Goal: Information Seeking & Learning: Learn about a topic

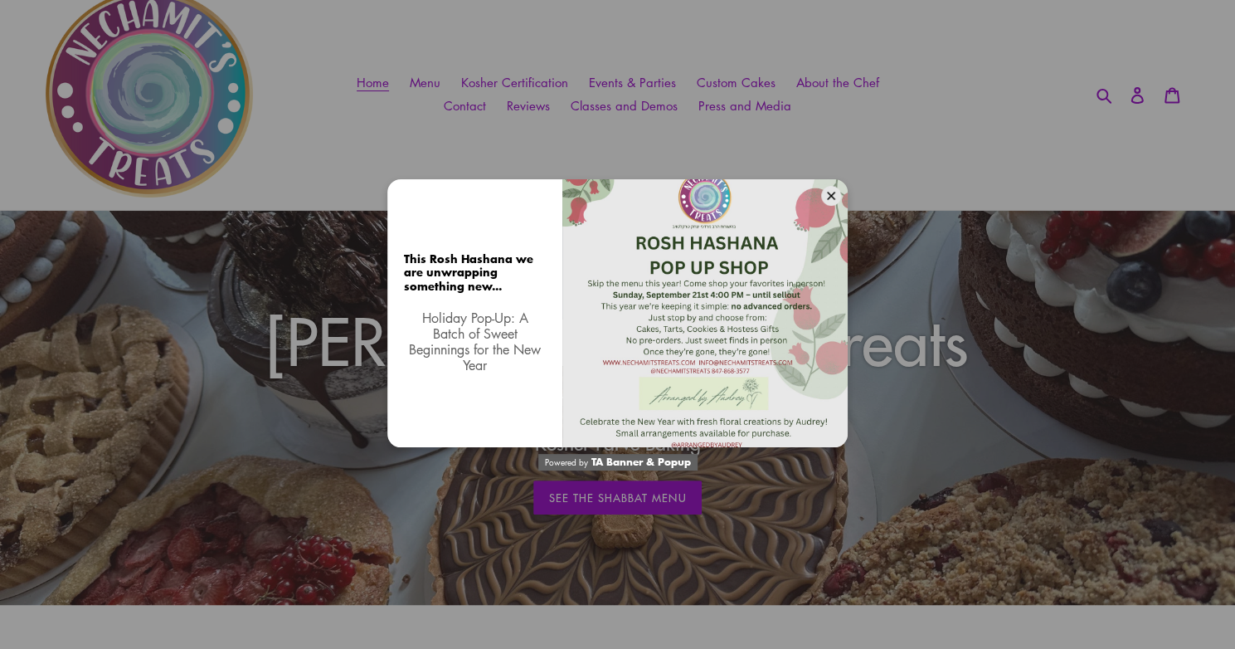
scroll to position [61, 0]
click at [836, 198] on button at bounding box center [831, 196] width 20 height 20
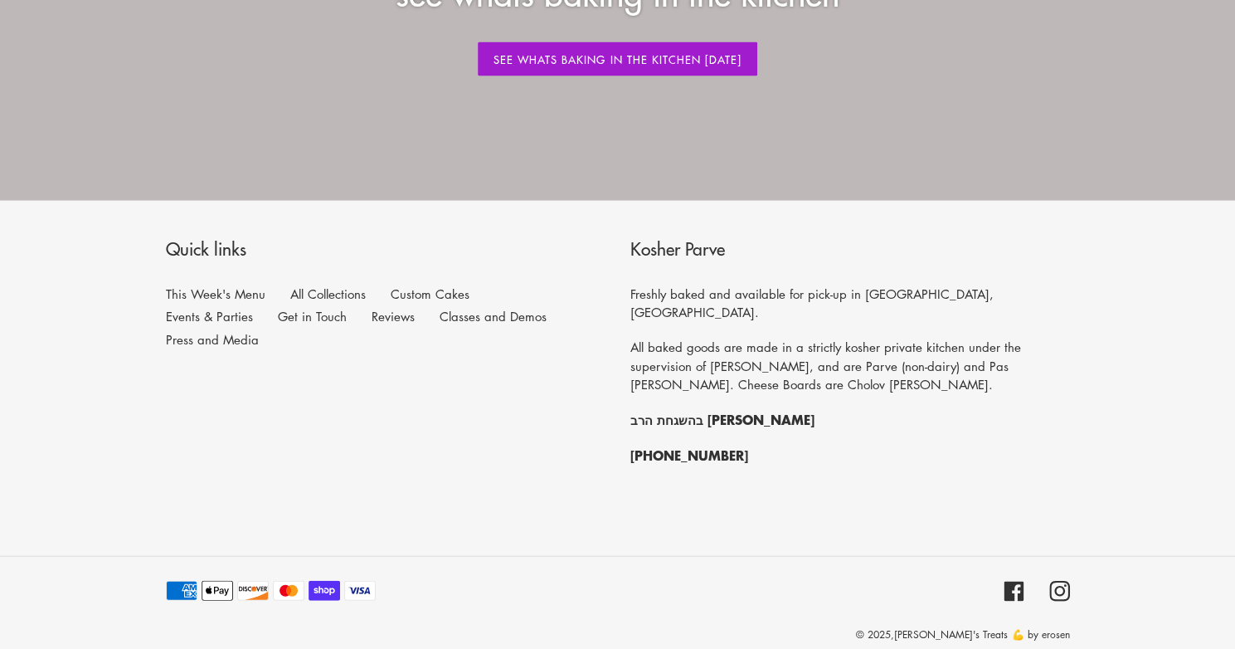
scroll to position [1996, 0]
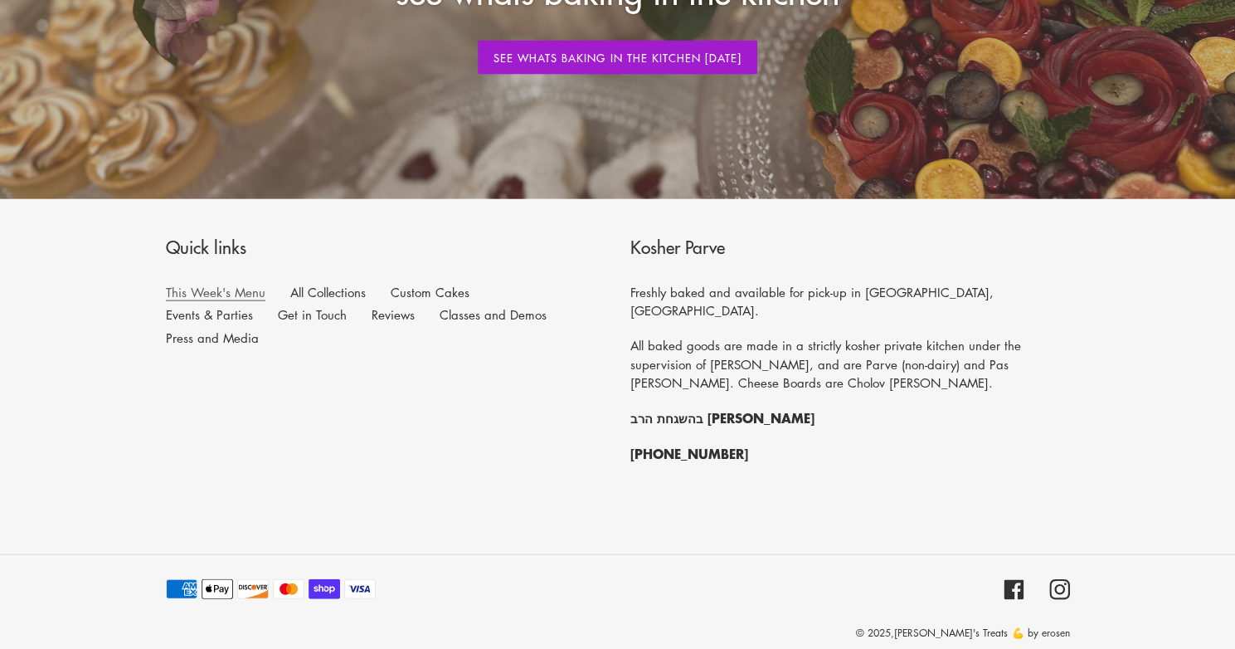
click at [244, 294] on link "This Week's Menu" at bounding box center [216, 292] width 100 height 17
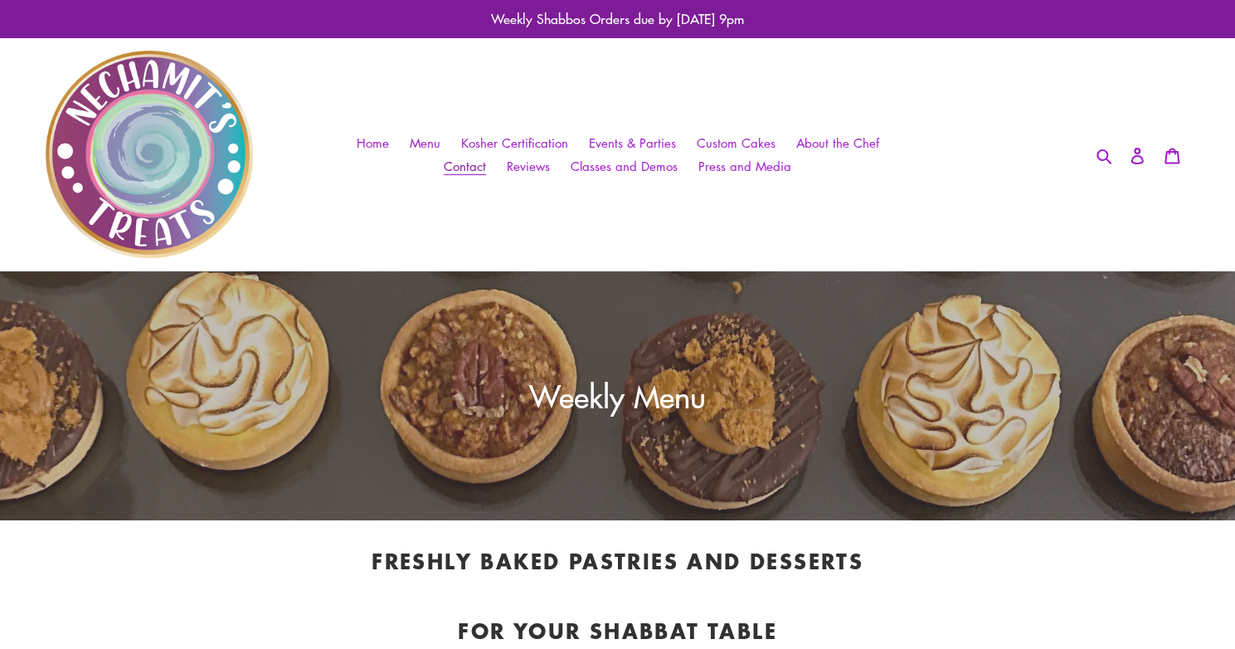
click at [461, 165] on span "Contact" at bounding box center [465, 166] width 42 height 17
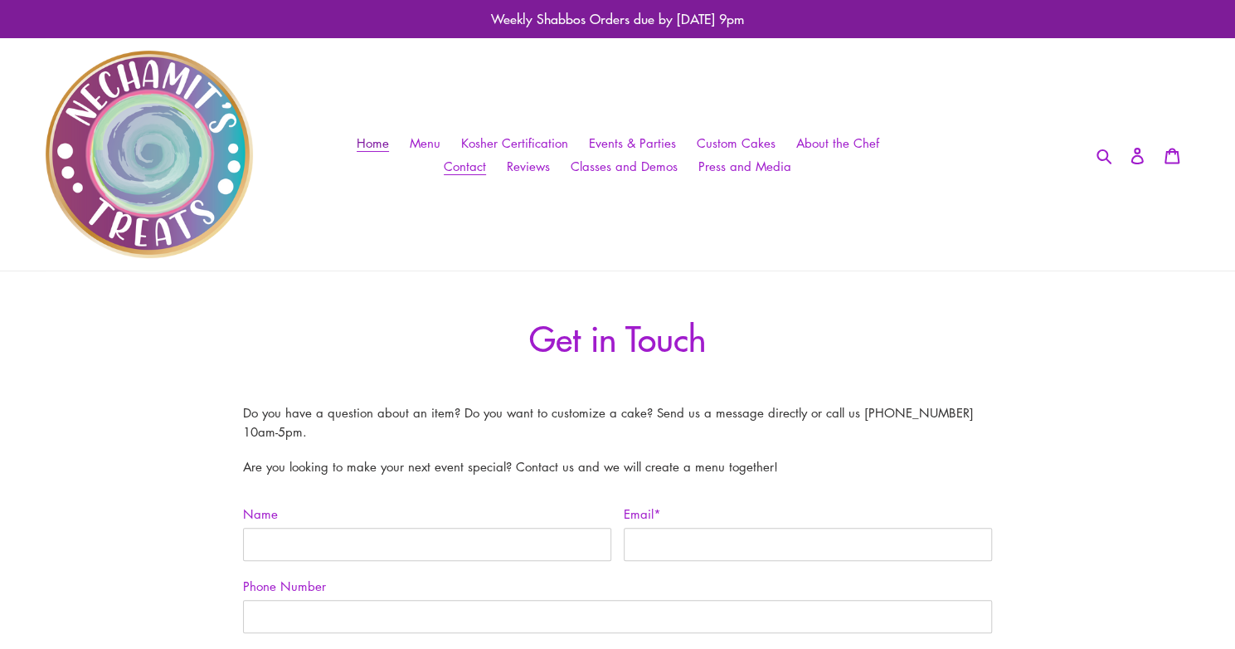
click at [389, 144] on span "Home" at bounding box center [373, 142] width 32 height 17
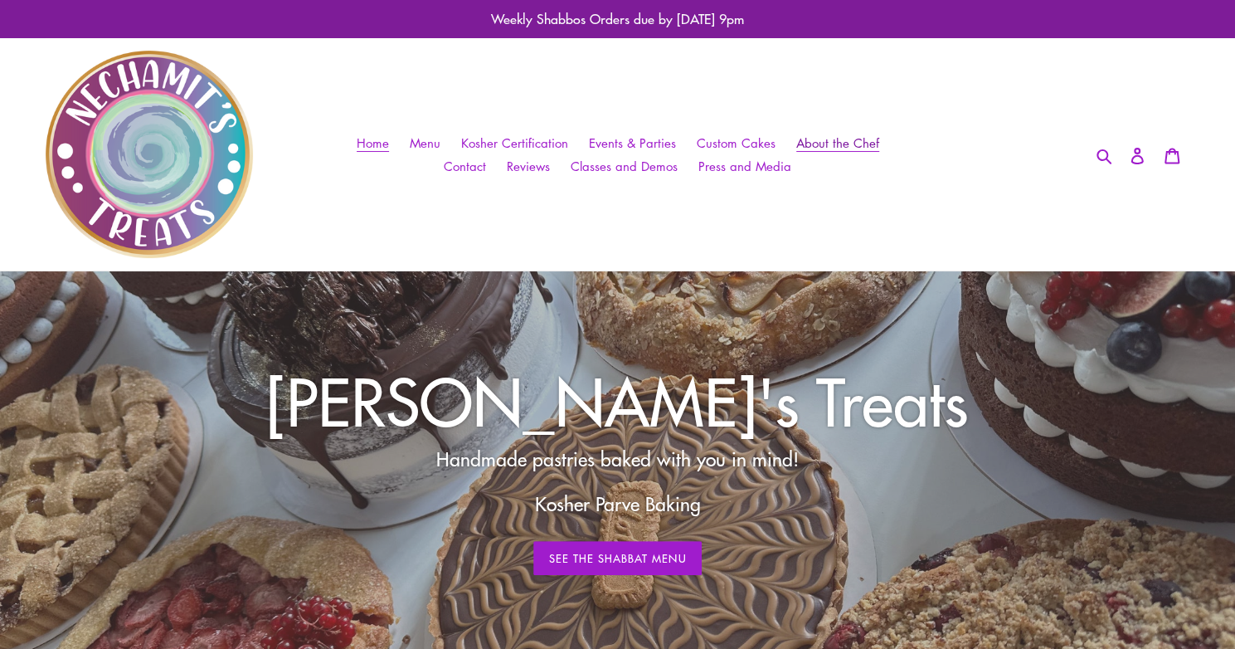
click at [821, 146] on span "About the Chef" at bounding box center [838, 142] width 83 height 17
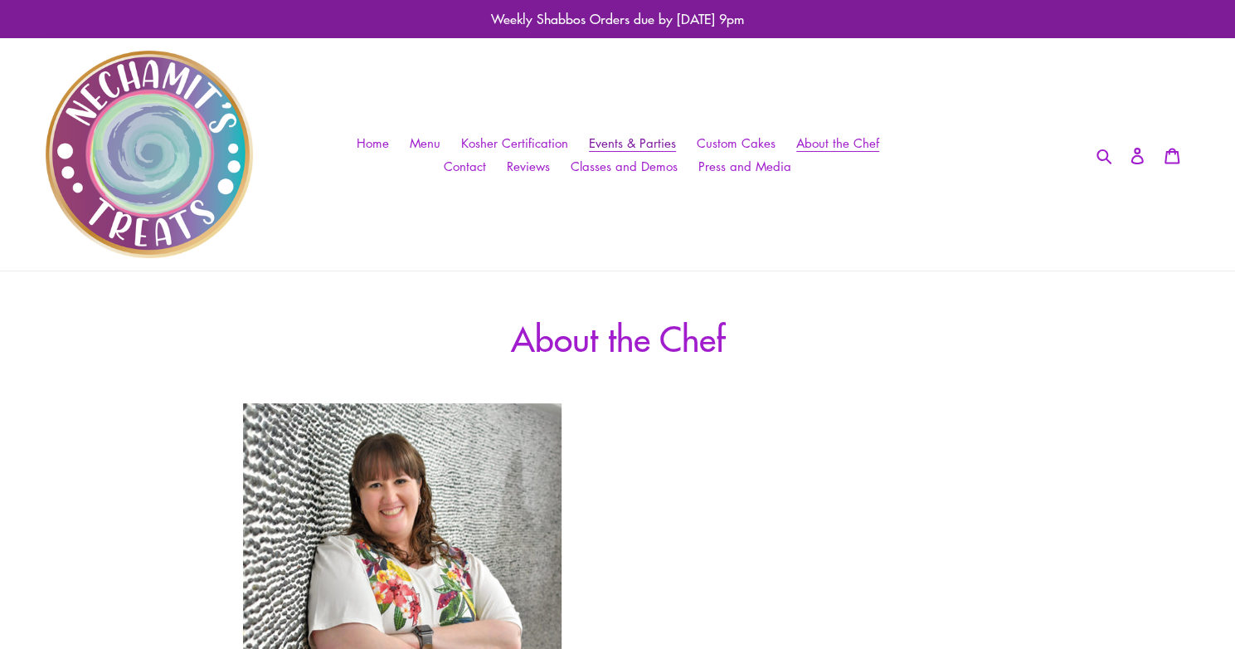
click at [668, 149] on link "Events & Parties" at bounding box center [633, 143] width 104 height 24
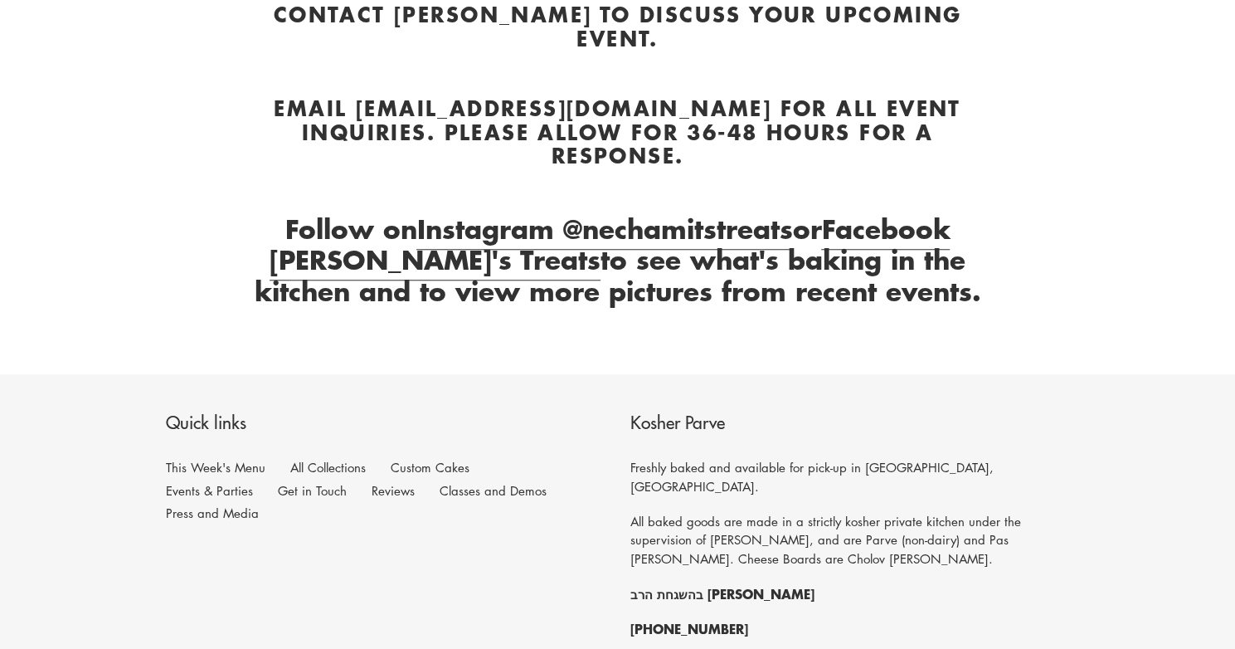
scroll to position [780, 0]
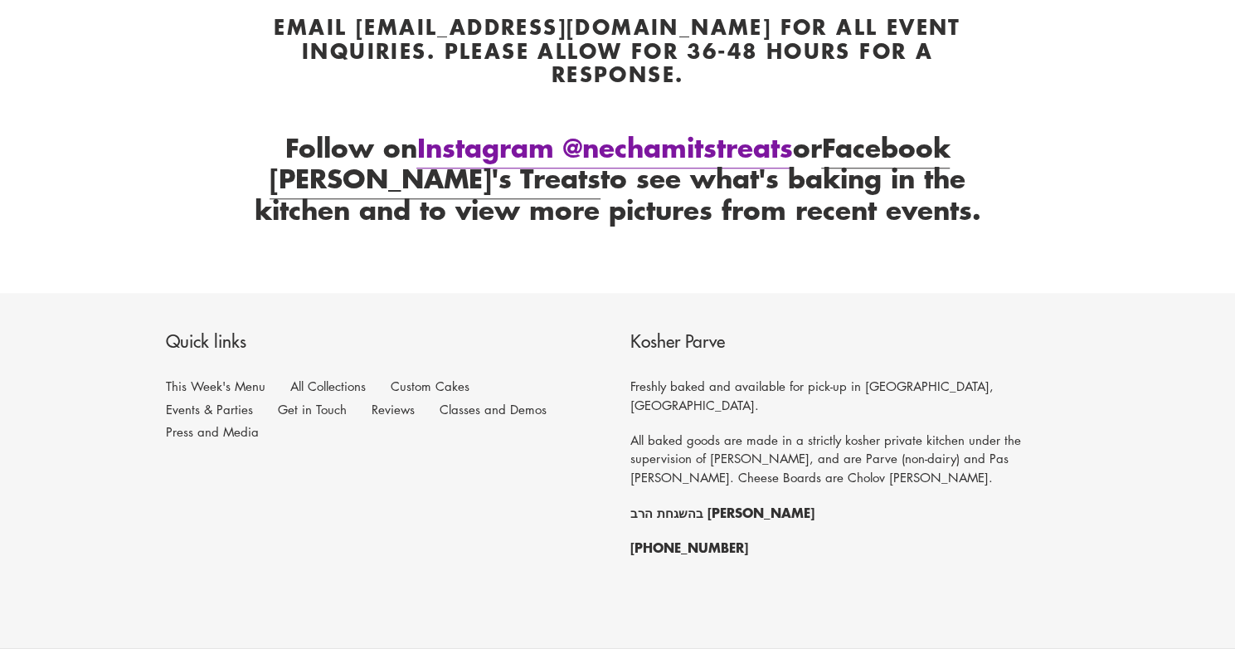
click at [715, 128] on link "Instagram @nechamitstreats" at bounding box center [605, 148] width 376 height 41
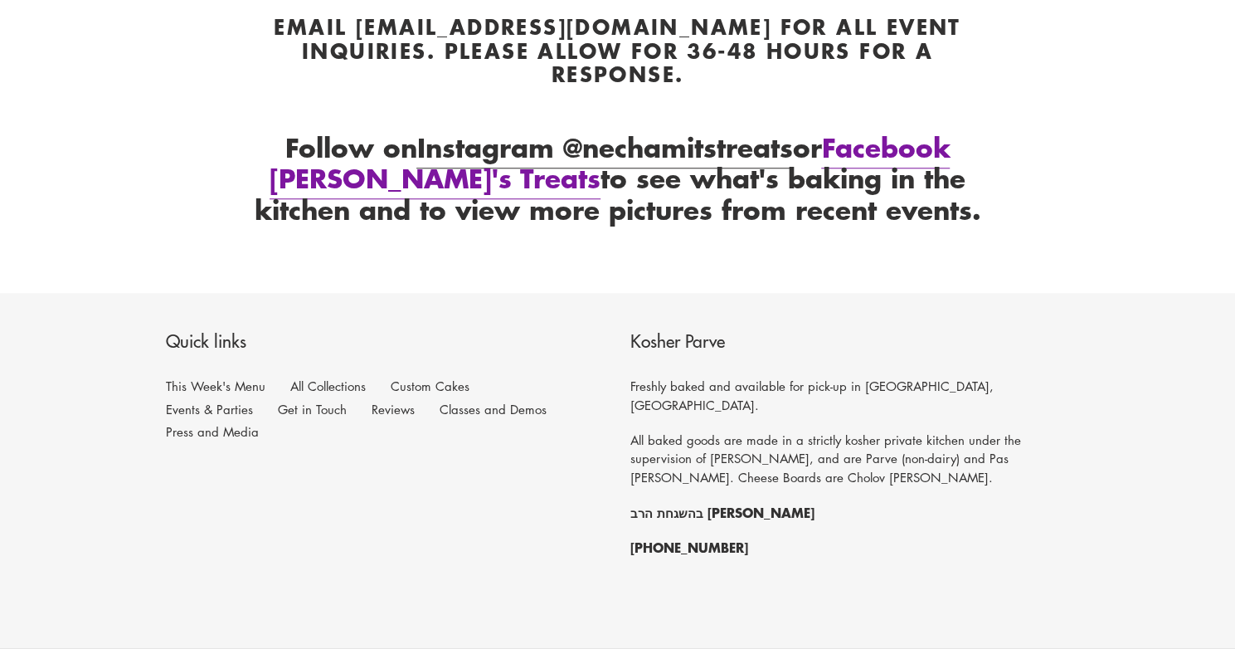
click at [916, 130] on link "Facebook [PERSON_NAME]'s Treats" at bounding box center [610, 163] width 681 height 71
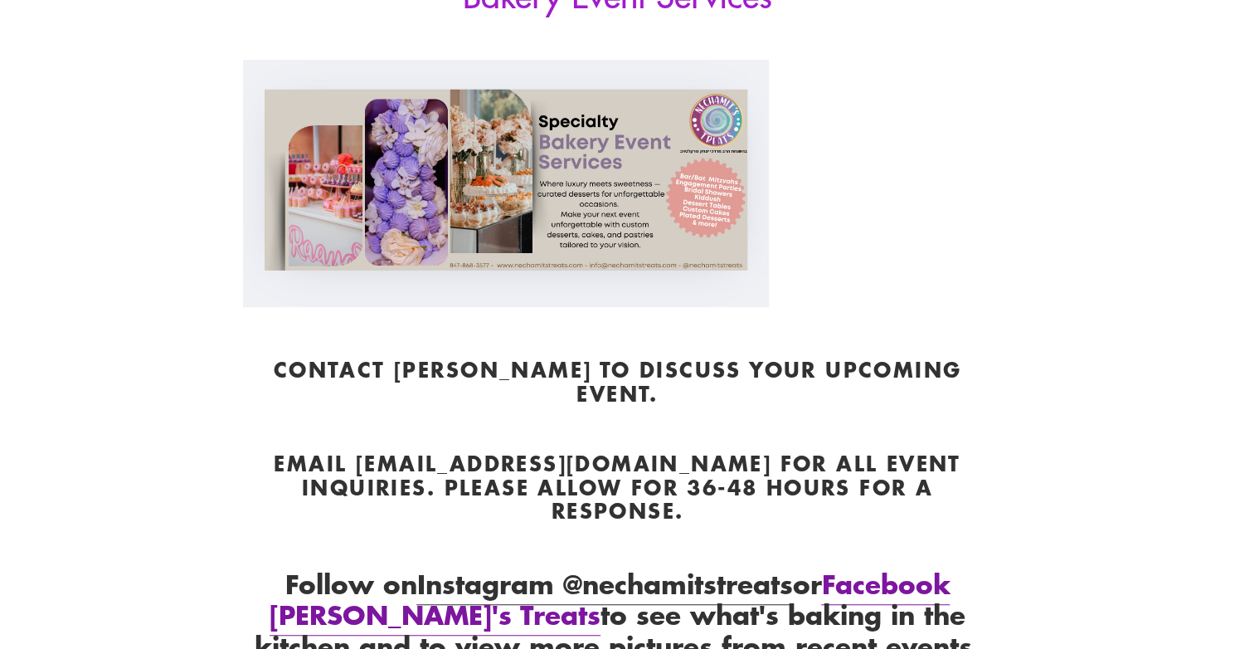
scroll to position [0, 0]
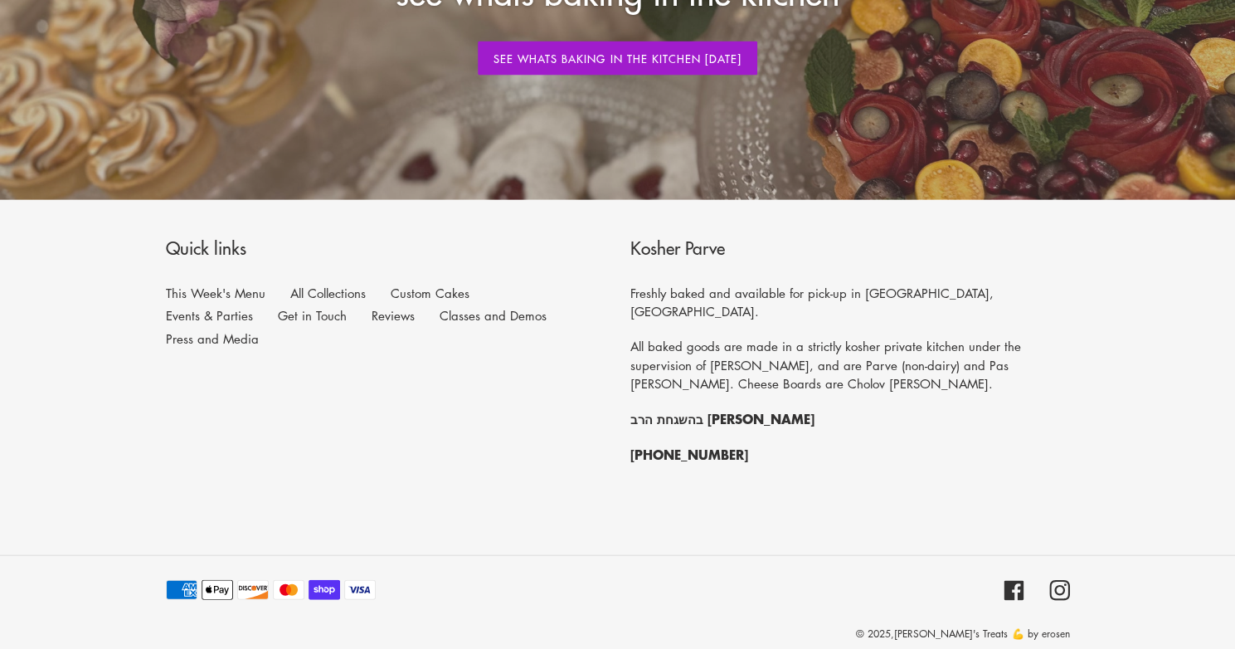
scroll to position [1996, 0]
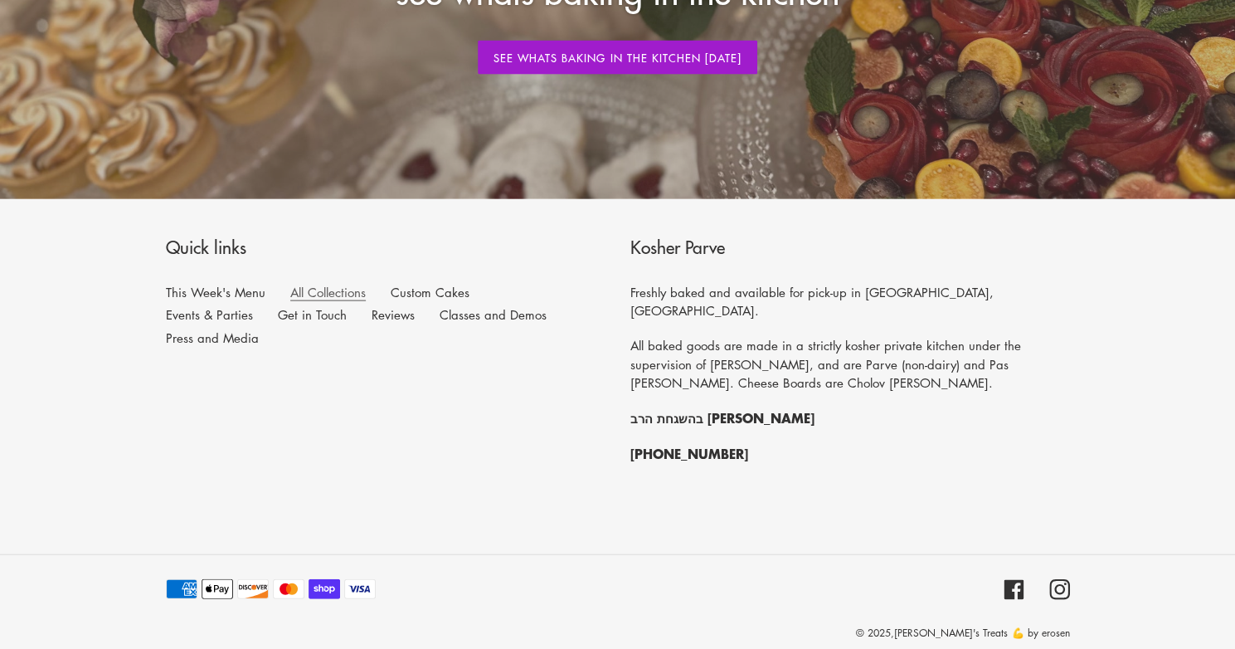
click at [354, 296] on link "All Collections" at bounding box center [328, 292] width 76 height 17
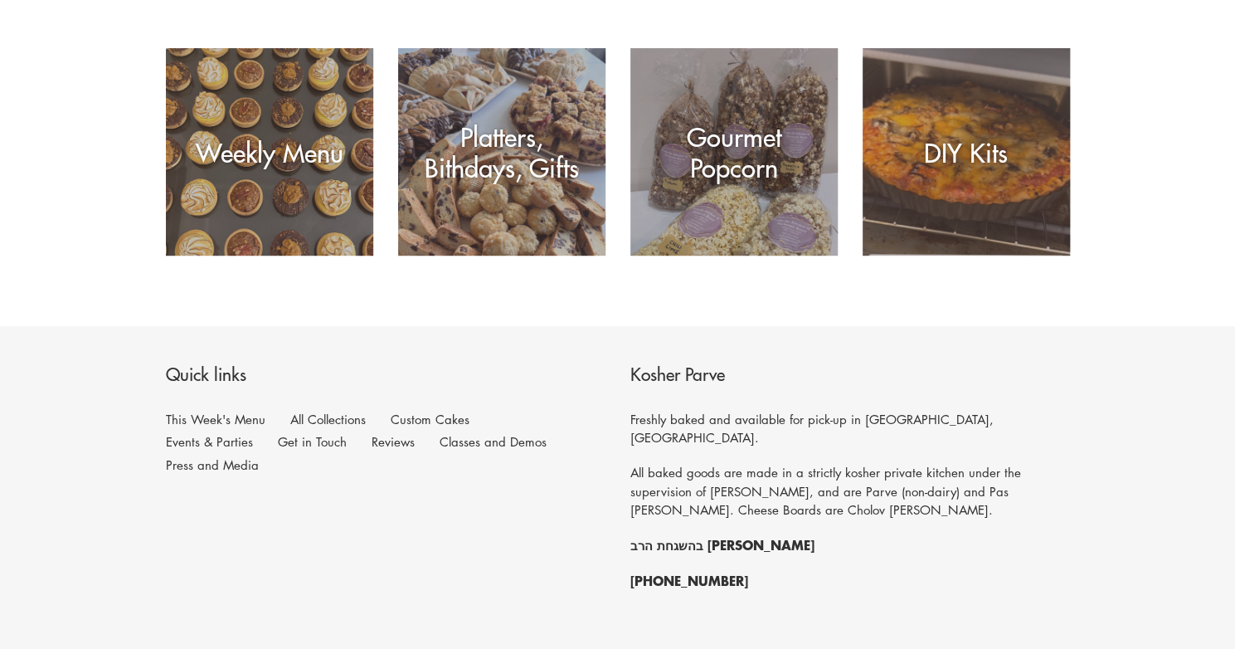
scroll to position [332, 0]
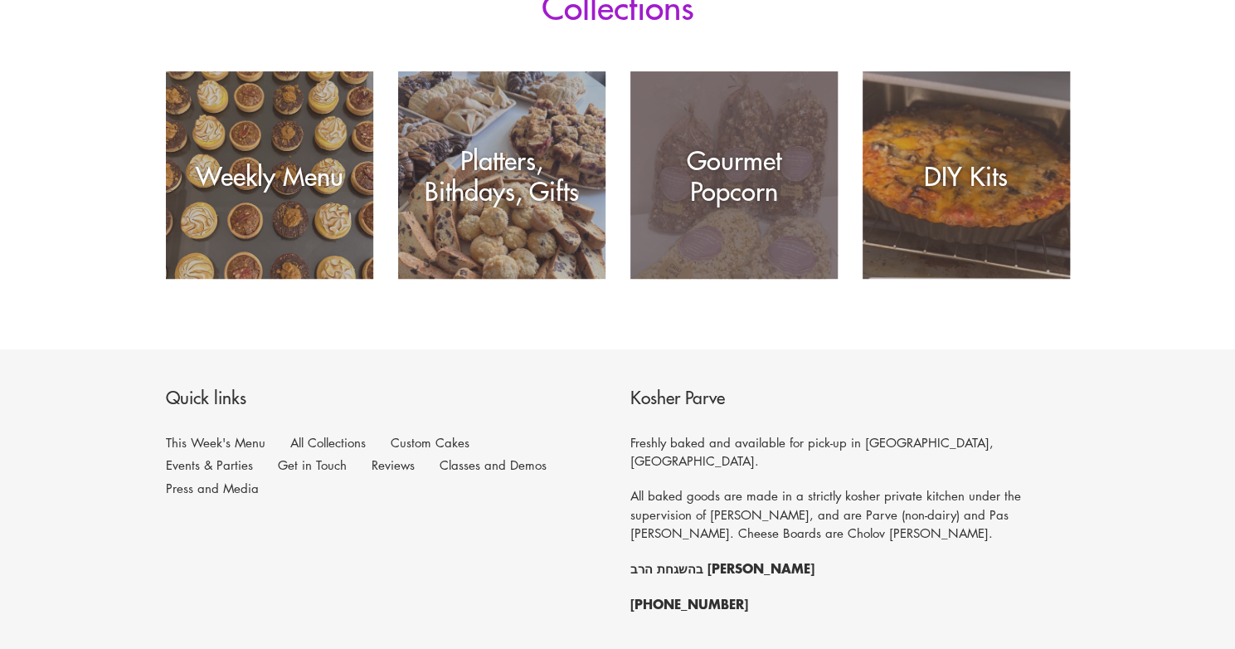
click at [714, 178] on div "Gourmet Popcorn" at bounding box center [734, 174] width 207 height 61
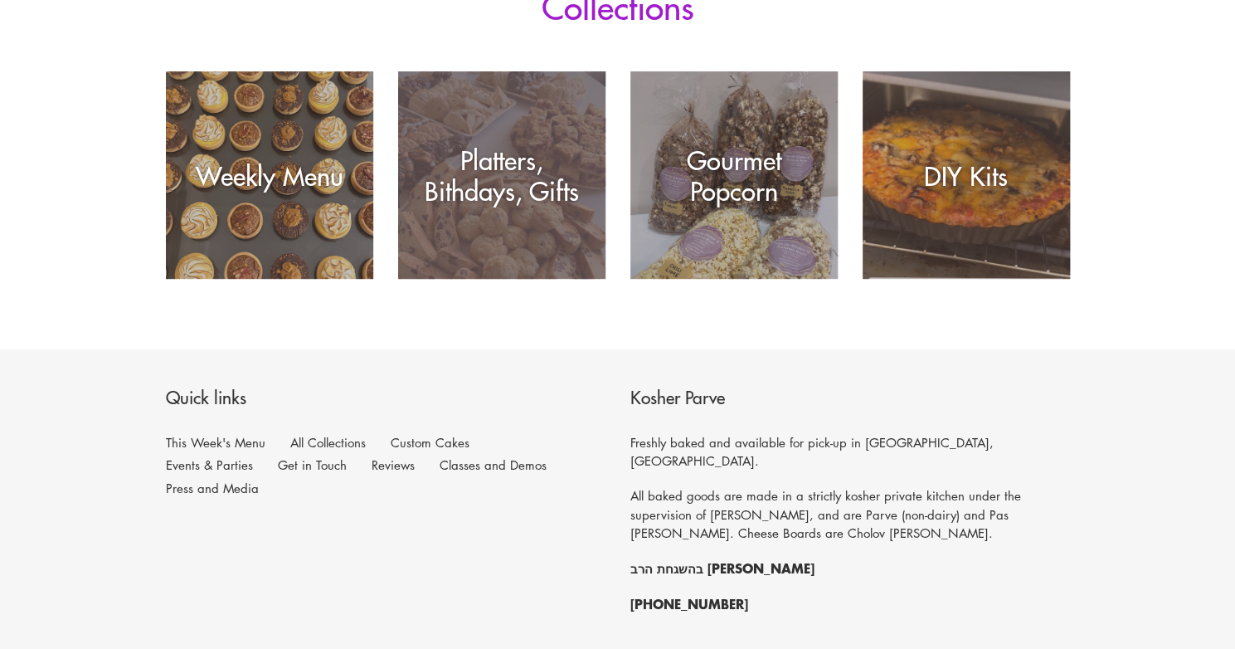
click at [426, 178] on div "Platters, Bithdays, Gifts" at bounding box center [501, 174] width 207 height 61
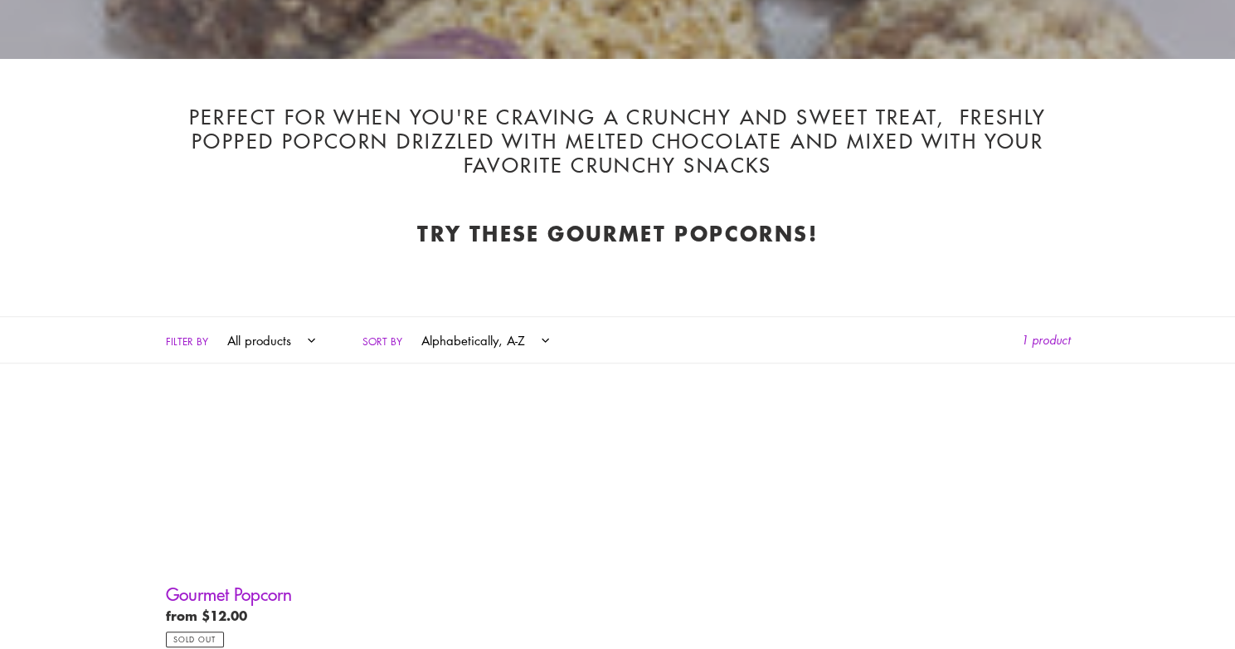
scroll to position [731, 0]
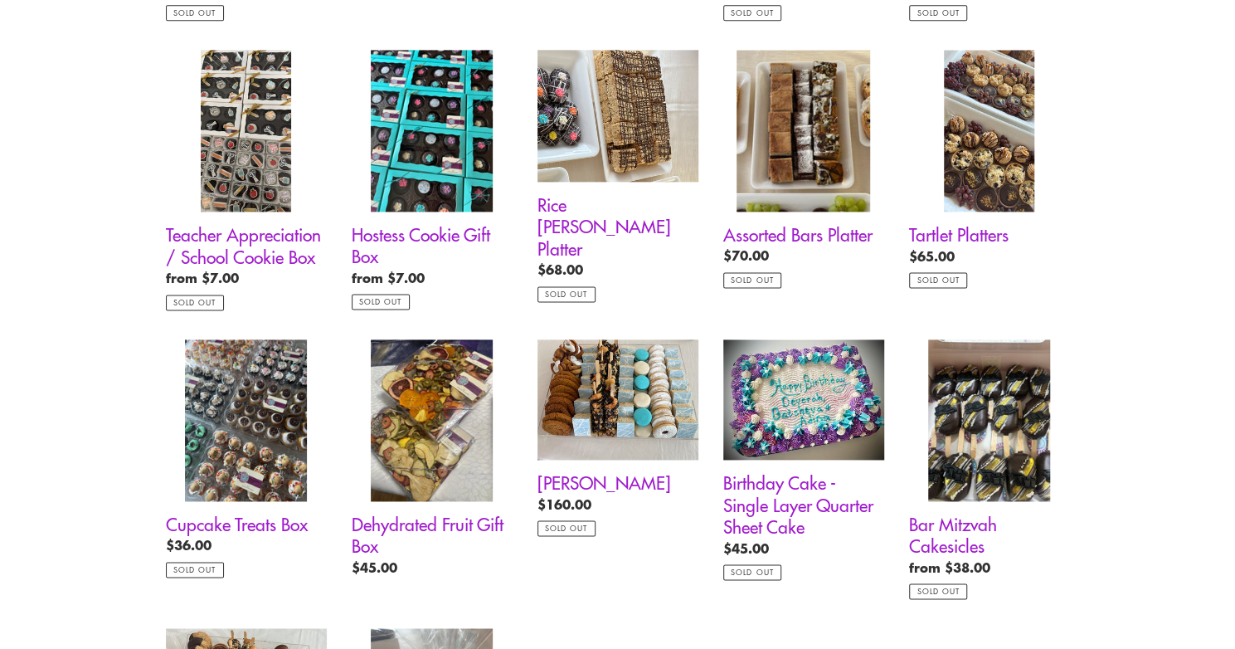
scroll to position [1172, 0]
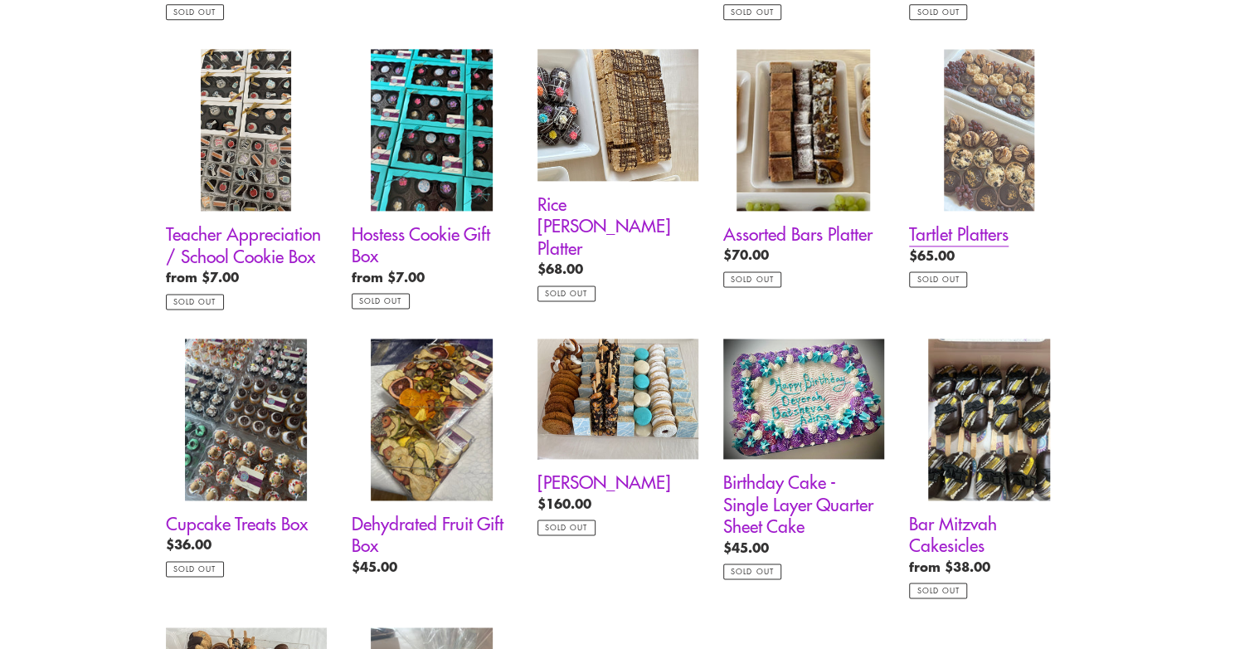
click at [999, 224] on link "Tartlet Platters" at bounding box center [989, 168] width 161 height 238
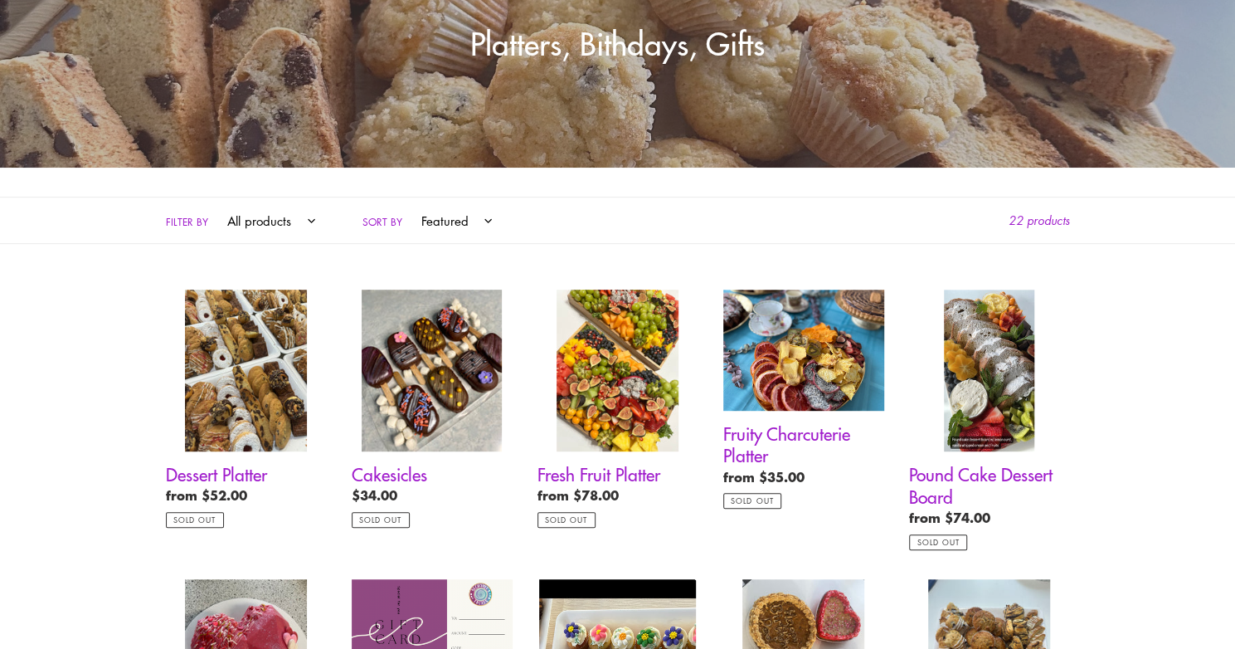
scroll to position [351, 0]
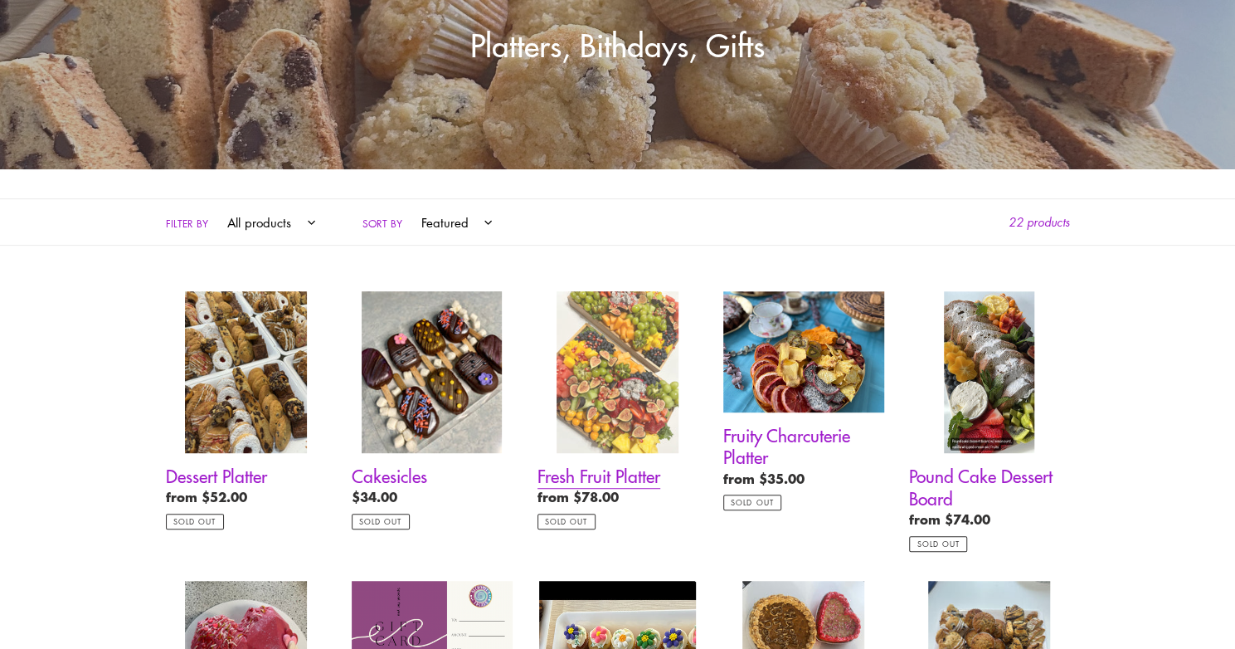
click at [650, 305] on link "Fresh Fruit Platter" at bounding box center [618, 410] width 161 height 238
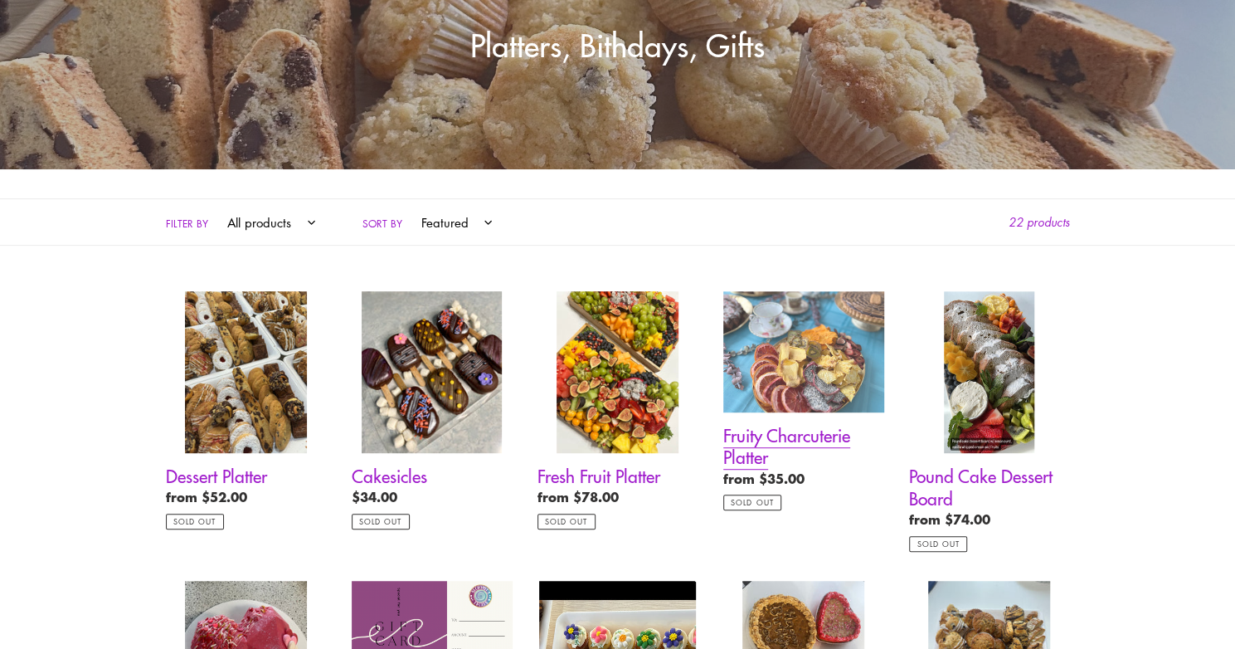
click at [813, 373] on link "Fruity Charcuterie Platter" at bounding box center [804, 400] width 161 height 219
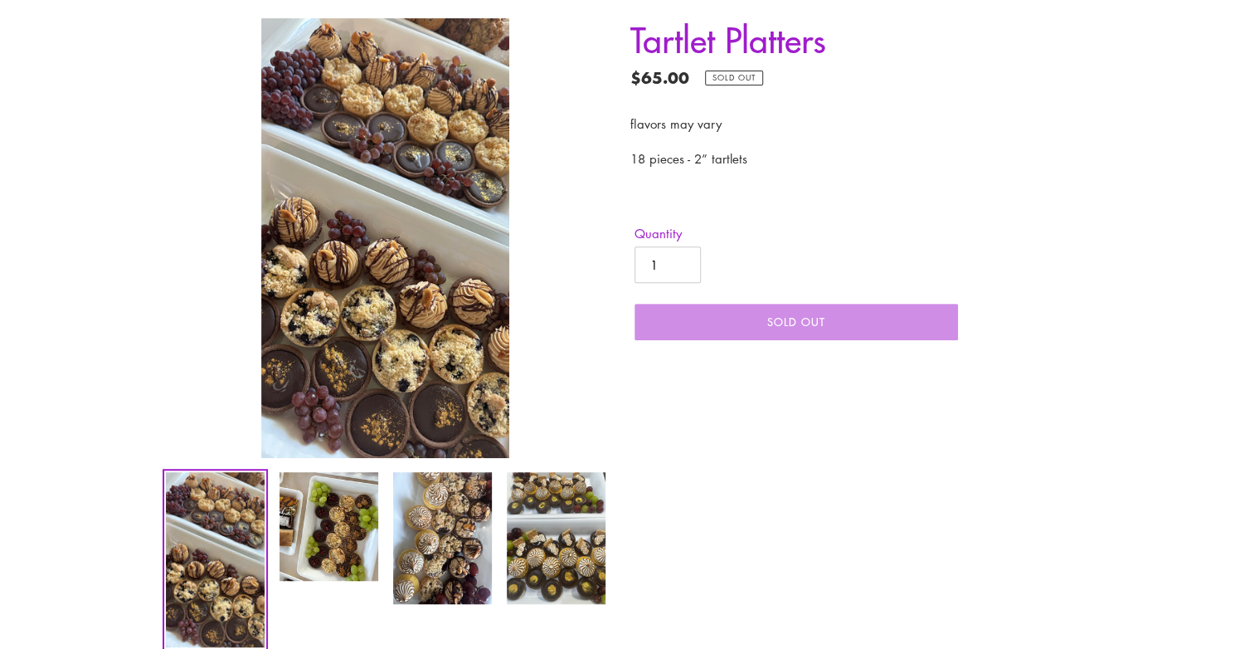
scroll to position [317, 0]
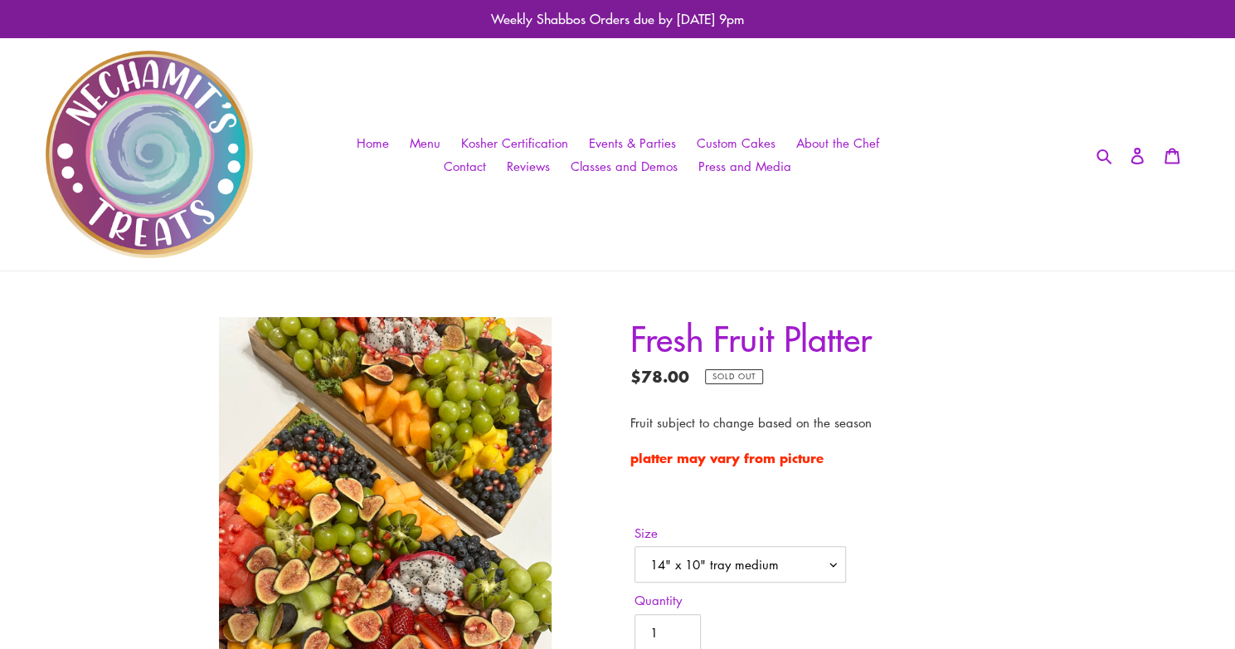
scroll to position [203, 0]
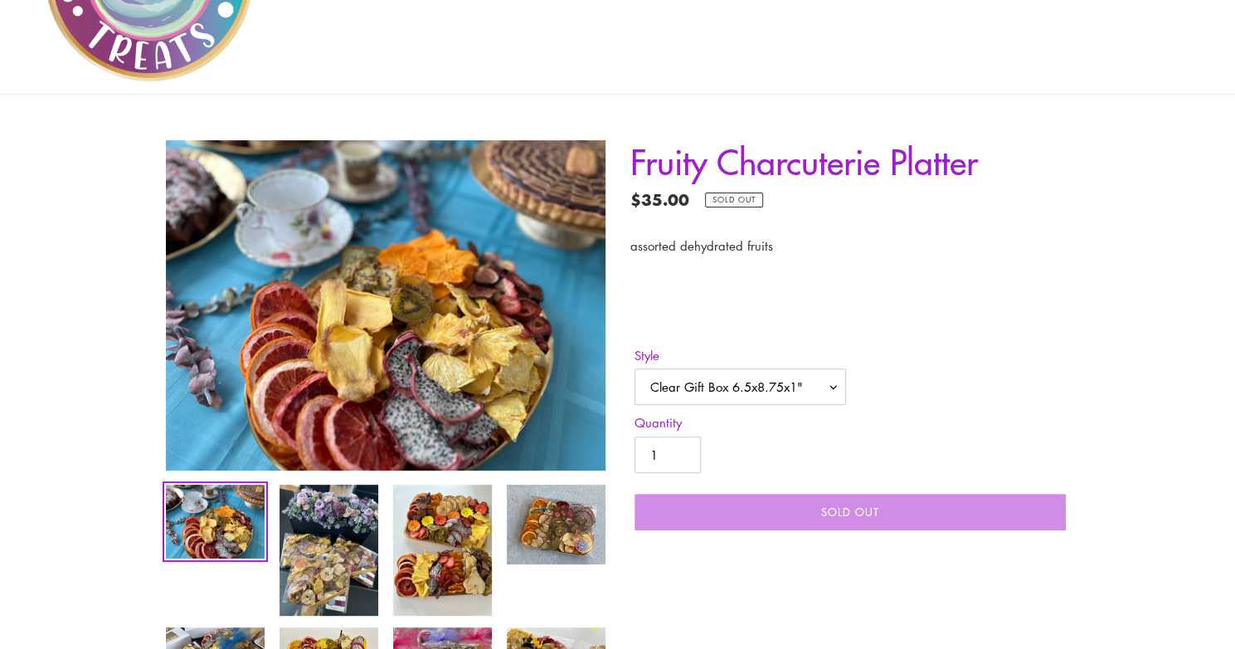
scroll to position [178, 0]
